Goal: Obtain resource: Obtain resource

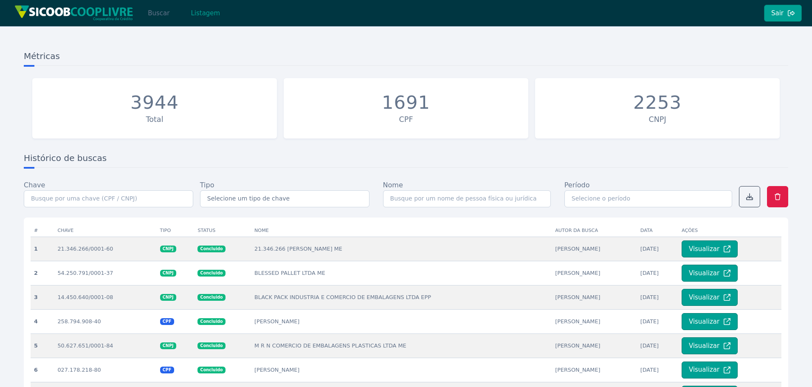
click at [167, 12] on button "Buscar" at bounding box center [159, 13] width 36 height 17
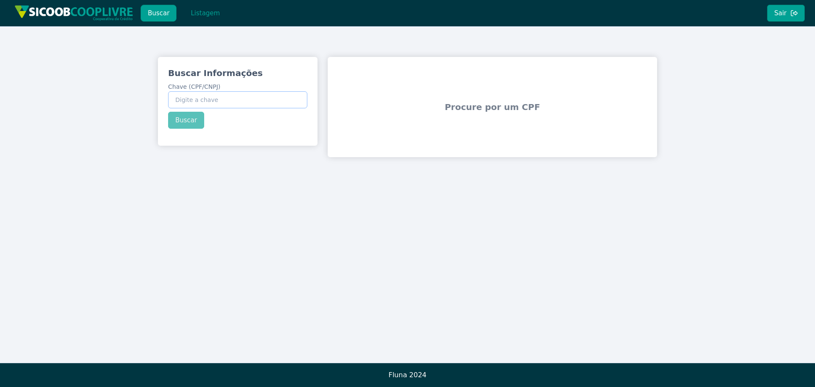
click at [217, 101] on input "Chave (CPF/CNPJ)" at bounding box center [237, 99] width 139 height 17
paste input "01.912.030/0001-37"
type input "01.912.030/0001-37"
click at [188, 119] on button "Buscar" at bounding box center [186, 120] width 36 height 17
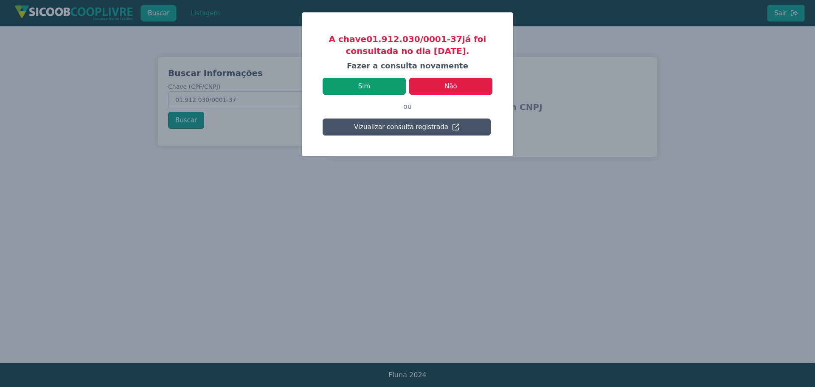
click at [391, 88] on button "Sim" at bounding box center [364, 86] width 83 height 17
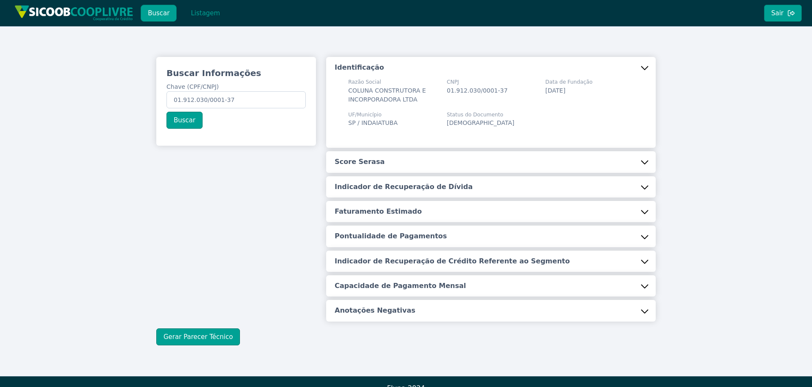
click at [389, 164] on button "Score Serasa" at bounding box center [491, 161] width 330 height 21
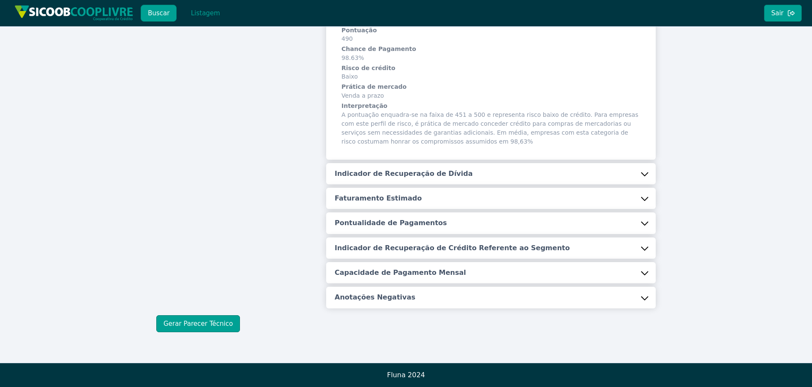
click at [395, 171] on h5 "Indicador de Recuperação de Dívida" at bounding box center [404, 173] width 138 height 9
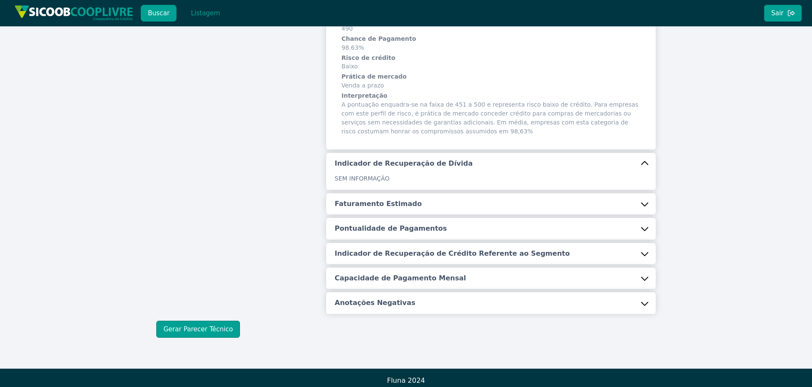
scroll to position [164, 0]
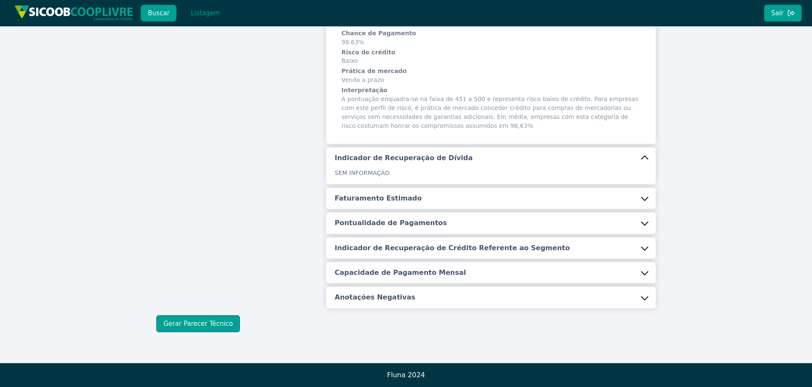
click at [393, 195] on h5 "Faturamento Estimado" at bounding box center [378, 198] width 87 height 9
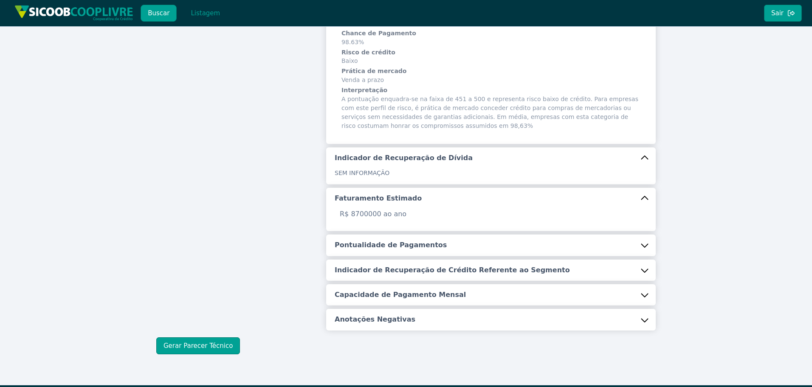
click at [408, 236] on button "Pontualidade de Pagamentos" at bounding box center [491, 244] width 330 height 21
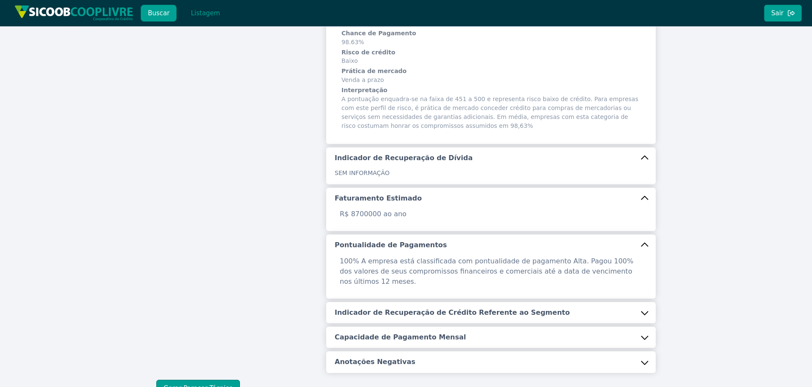
click at [434, 313] on button "Indicador de Recuperação de Crédito Referente ao Segmento" at bounding box center [491, 312] width 330 height 21
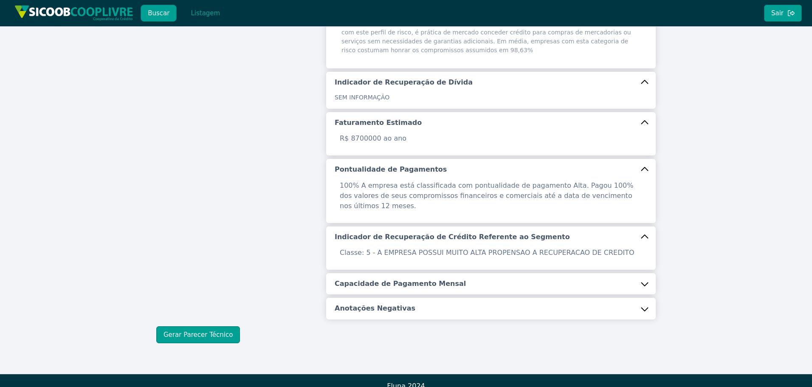
scroll to position [240, 0]
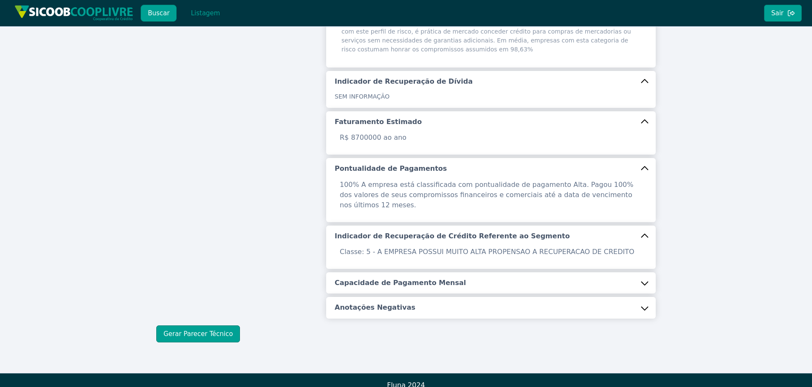
click at [414, 278] on h5 "Capacidade de Pagamento Mensal" at bounding box center [400, 282] width 131 height 9
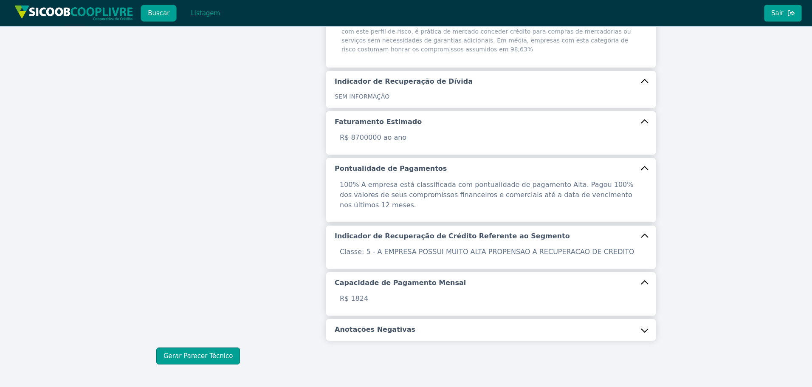
click at [414, 319] on button "Anotações Negativas" at bounding box center [491, 329] width 330 height 21
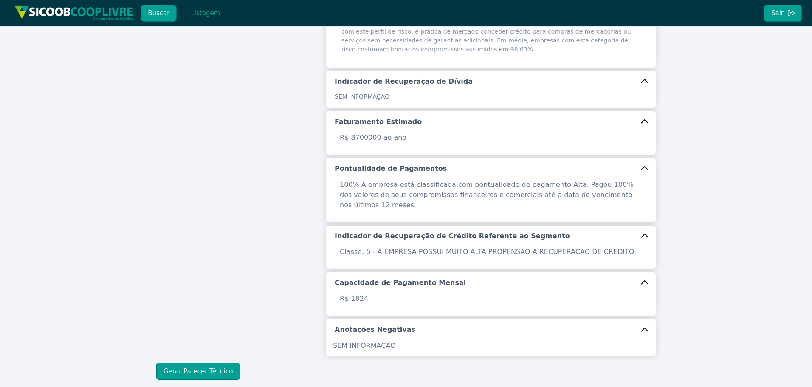
scroll to position [278, 0]
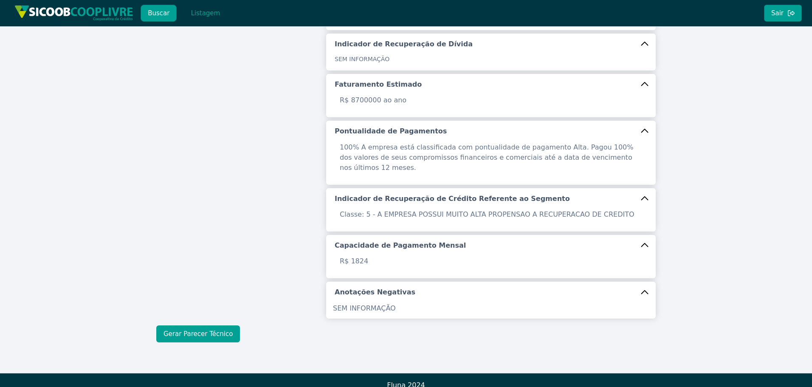
click at [204, 325] on button "Gerar Parecer Técnico" at bounding box center [198, 333] width 84 height 17
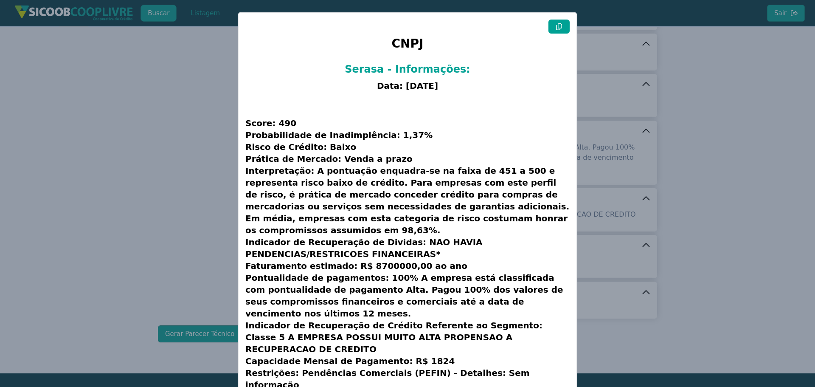
click at [559, 28] on icon at bounding box center [559, 26] width 6 height 7
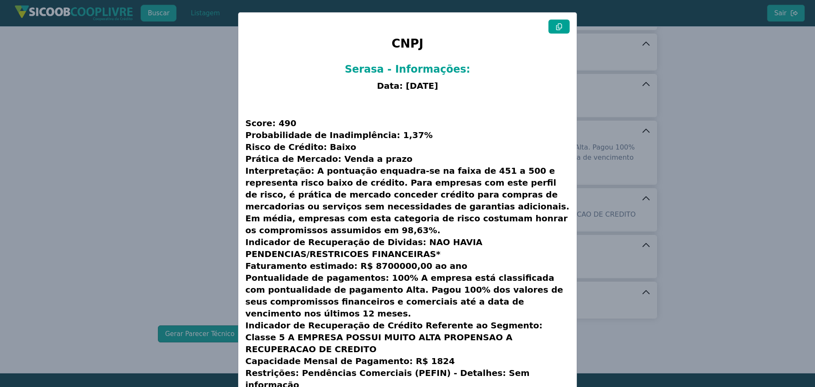
click at [559, 28] on icon at bounding box center [559, 26] width 6 height 7
click at [559, 27] on icon at bounding box center [559, 26] width 7 height 7
click at [90, 156] on modal-container "CNPJ Serasa - Informações: Data: [DATE] Score: 490 Probabilidade de Inadimplênc…" at bounding box center [407, 193] width 815 height 387
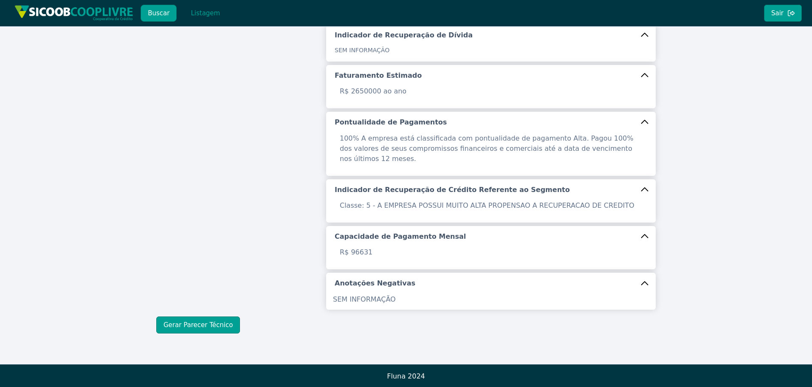
scroll to position [269, 0]
